Goal: Transaction & Acquisition: Purchase product/service

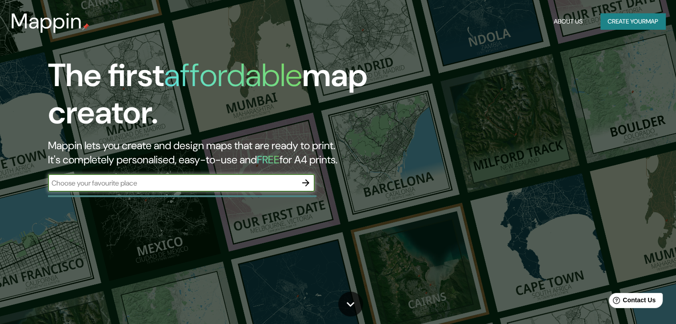
click at [172, 184] on input "text" at bounding box center [172, 183] width 249 height 10
type input "CAJAMRCA [GEOGRAPHIC_DATA]"
click at [308, 183] on icon "button" at bounding box center [305, 183] width 7 height 7
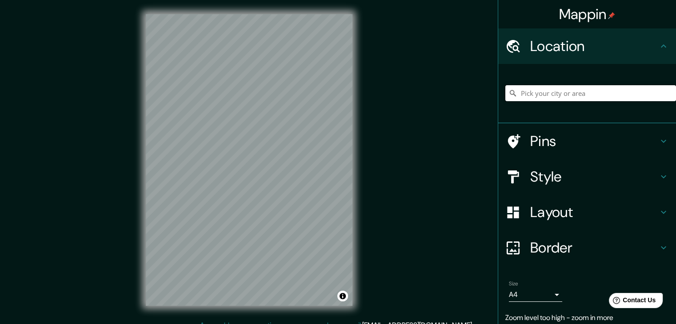
click at [554, 96] on input "Pick your city or area" at bounding box center [590, 93] width 171 height 16
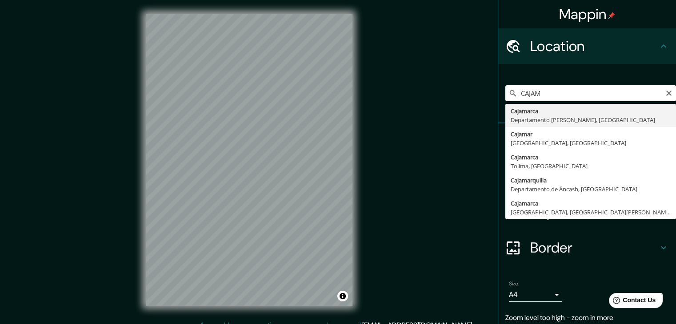
type input "Cajamarca, [GEOGRAPHIC_DATA][PERSON_NAME], [GEOGRAPHIC_DATA]"
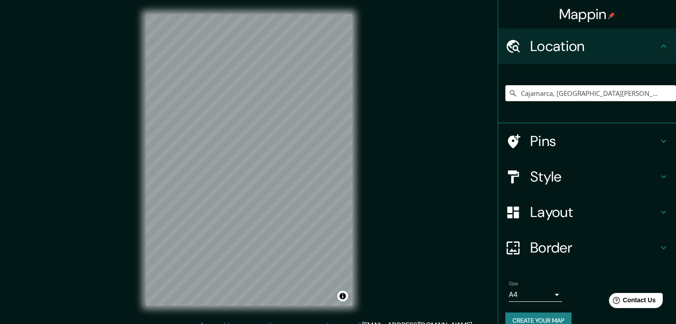
click at [627, 143] on h4 "Pins" at bounding box center [594, 141] width 128 height 18
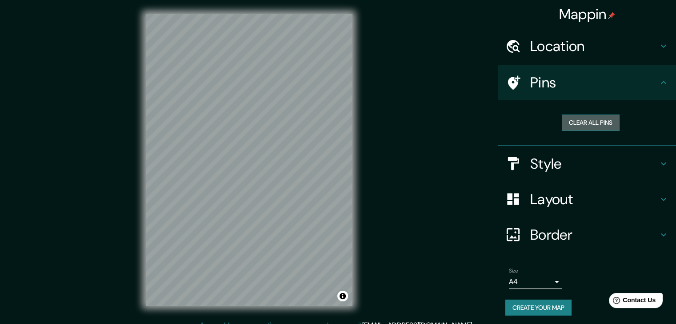
click at [594, 121] on button "Clear all pins" at bounding box center [591, 123] width 58 height 16
click at [594, 117] on button "Clear all pins" at bounding box center [591, 123] width 58 height 16
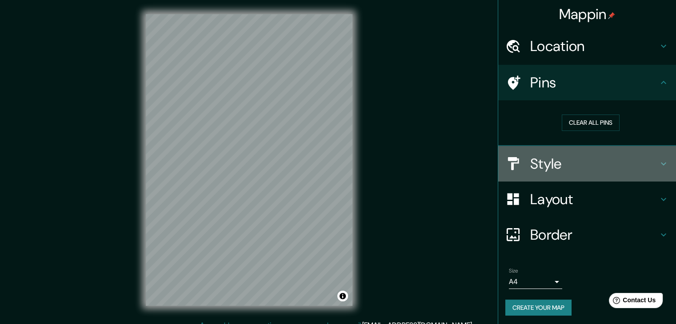
click at [563, 160] on h4 "Style" at bounding box center [594, 164] width 128 height 18
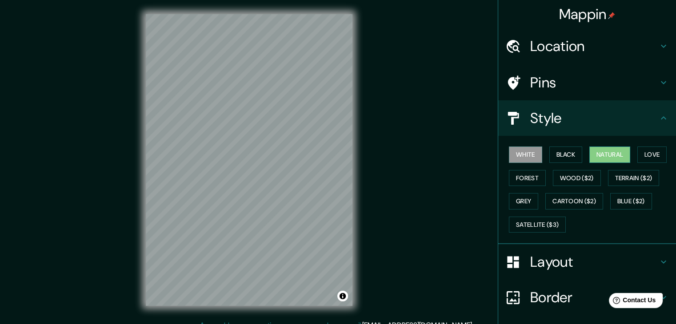
click at [608, 152] on button "Natural" at bounding box center [609, 155] width 41 height 16
click at [640, 155] on button "Love" at bounding box center [651, 155] width 29 height 16
click at [597, 155] on button "Natural" at bounding box center [609, 155] width 41 height 16
click at [649, 155] on button "Love" at bounding box center [651, 155] width 29 height 16
